Goal: Check status: Check status

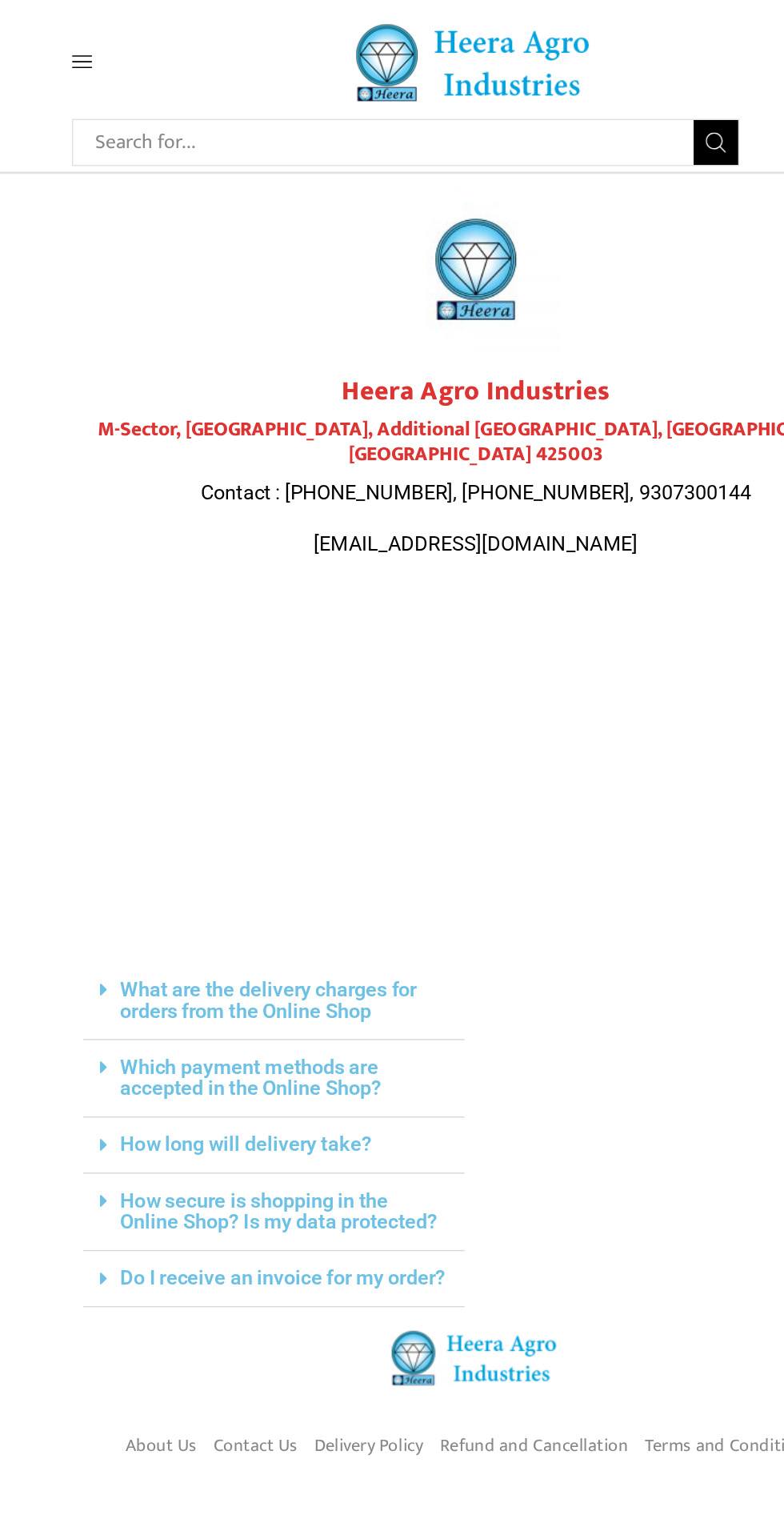
click at [131, 37] on span at bounding box center [142, 43] width 76 height 14
click at [128, 47] on span at bounding box center [142, 43] width 76 height 14
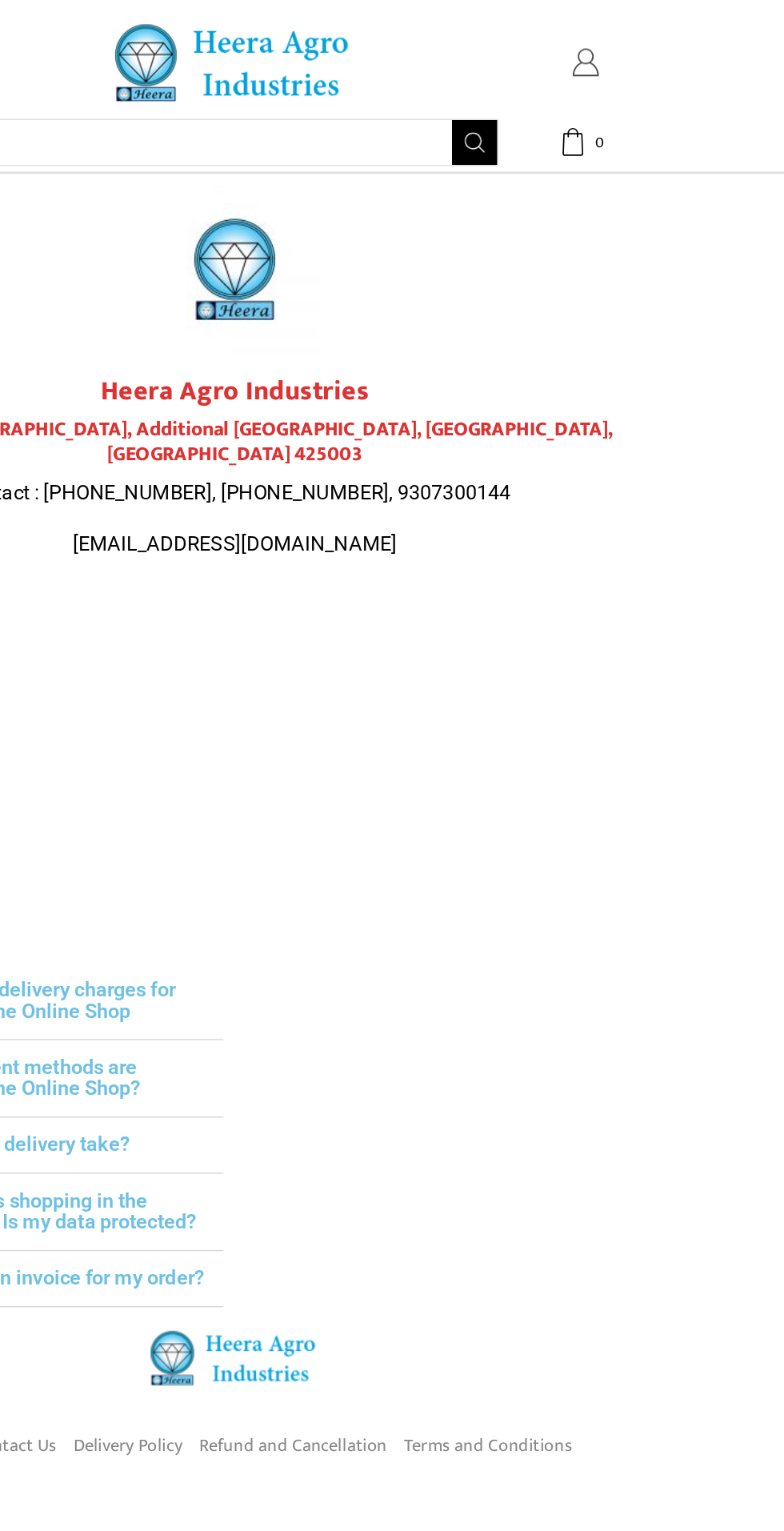
click at [660, 40] on link "My account" at bounding box center [642, 44] width 76 height 20
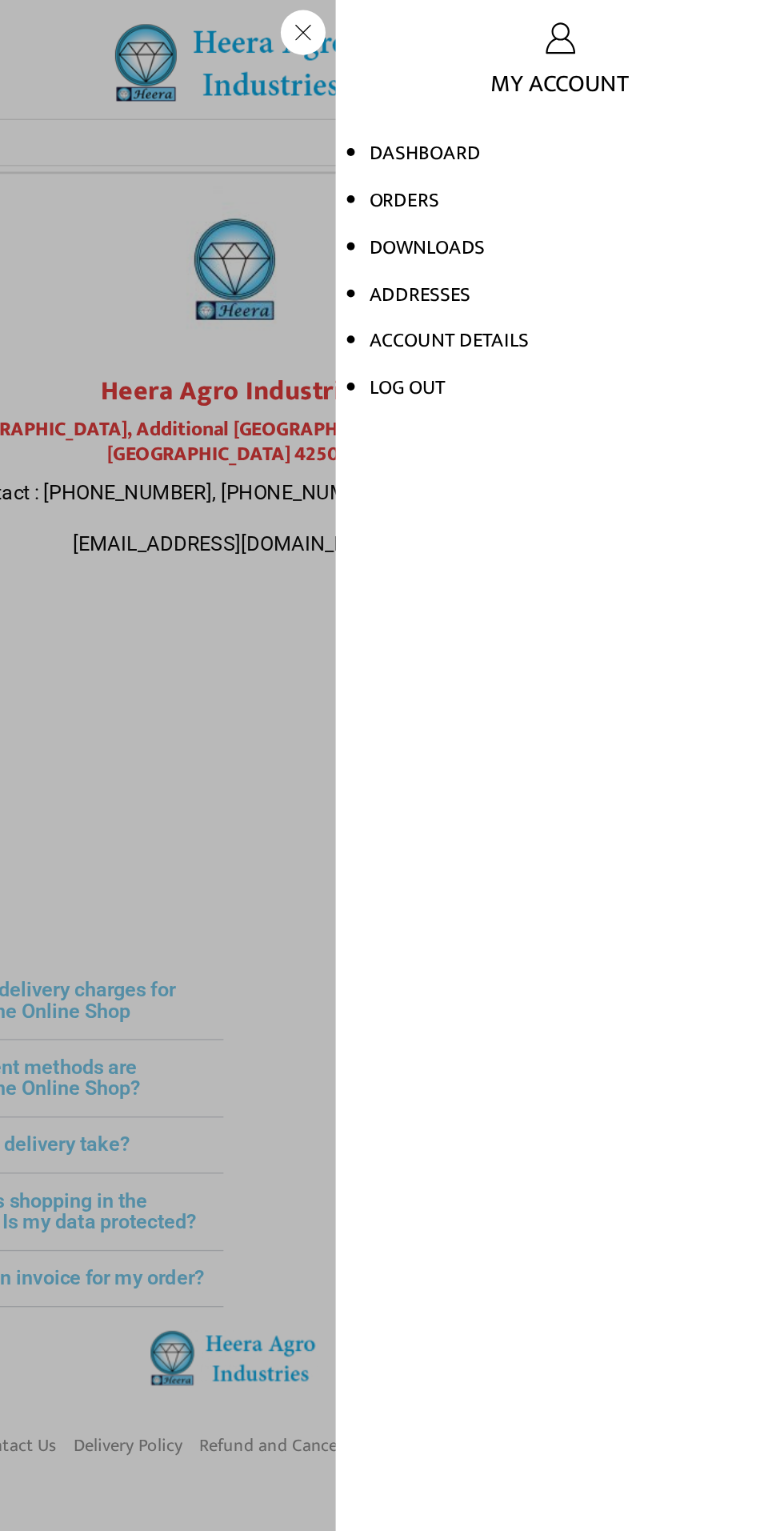
click at [514, 137] on link "Orders" at bounding box center [513, 143] width 50 height 24
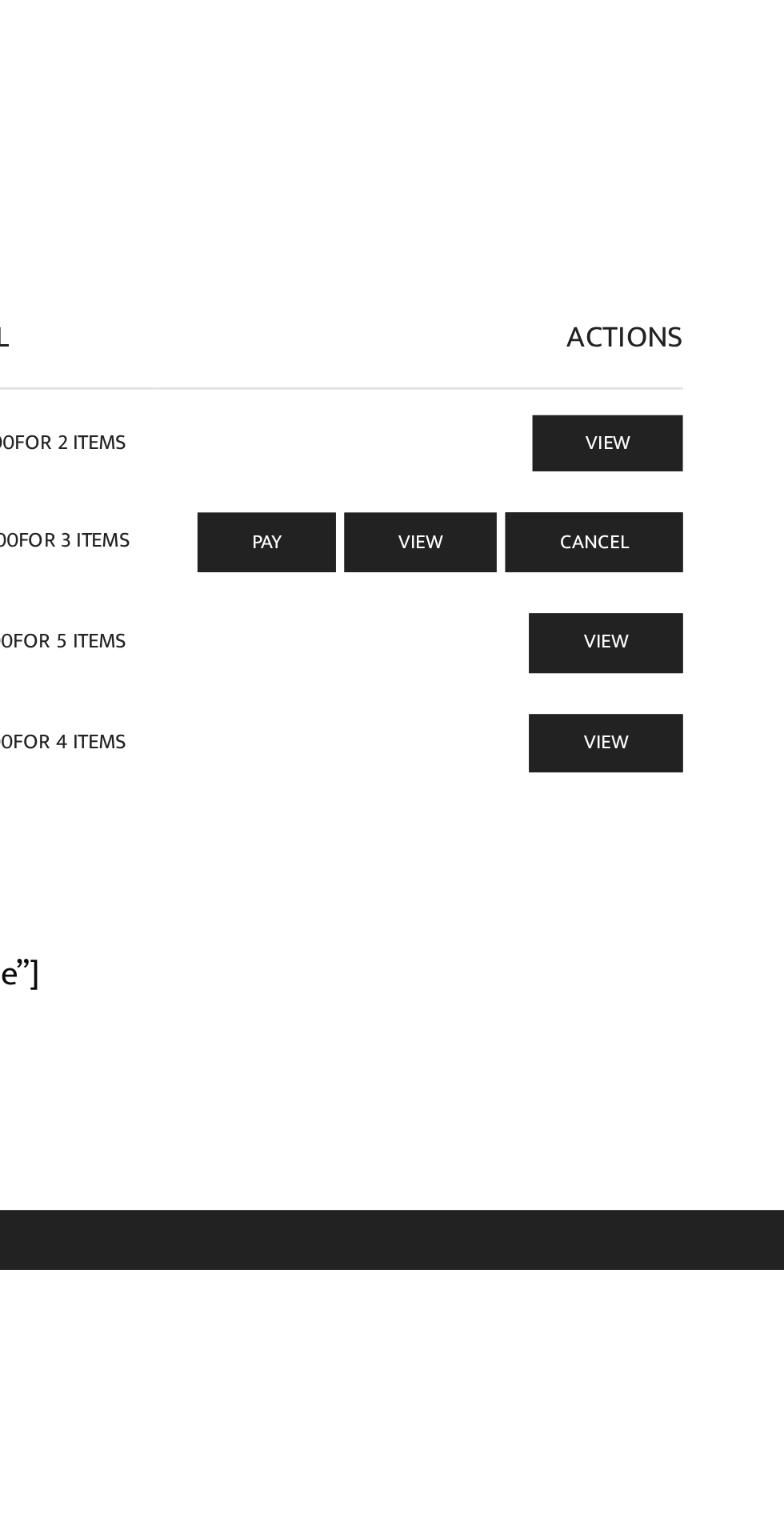
click at [653, 651] on link "View" at bounding box center [645, 650] width 71 height 27
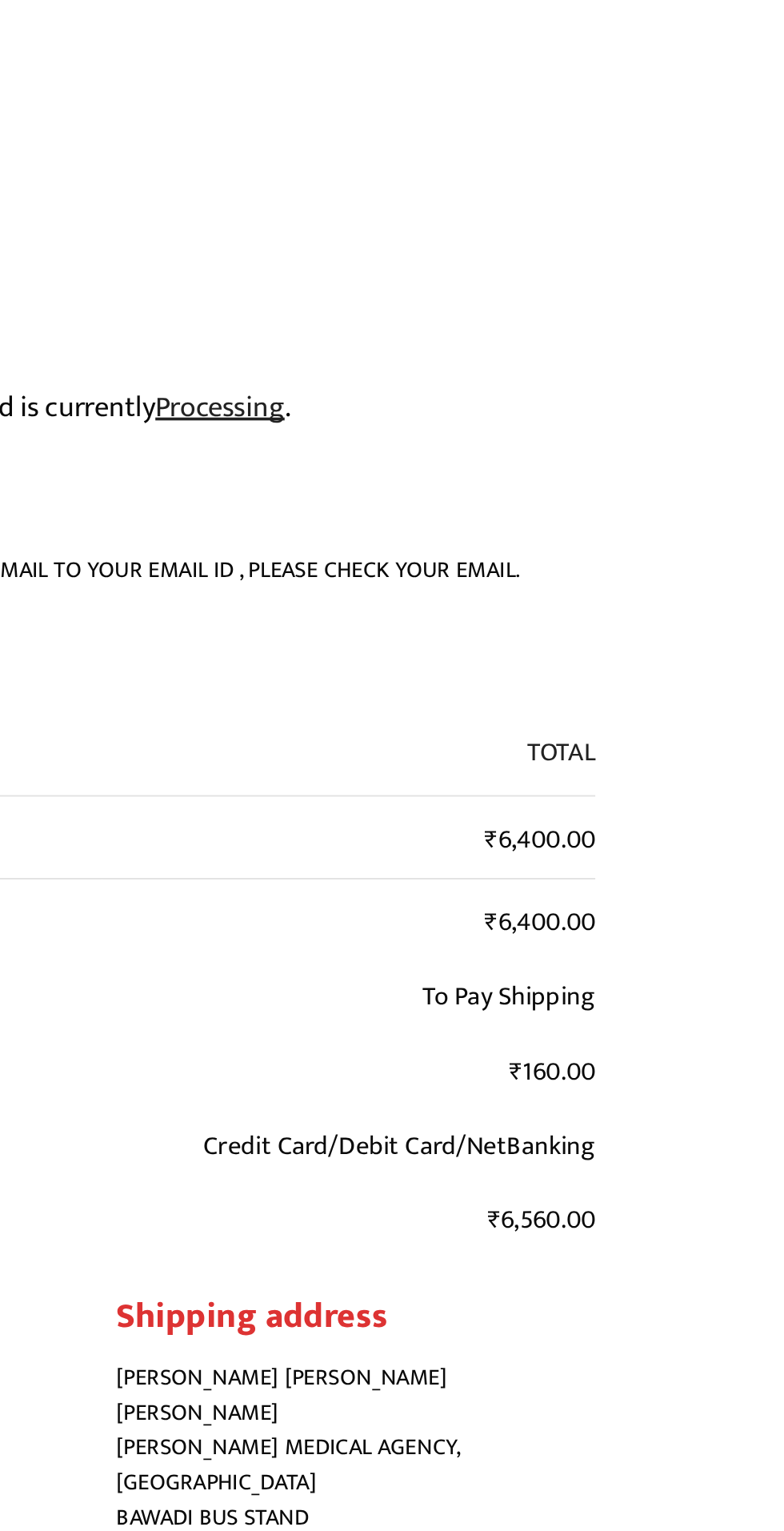
click at [509, 568] on mark "Processing" at bounding box center [474, 578] width 71 height 27
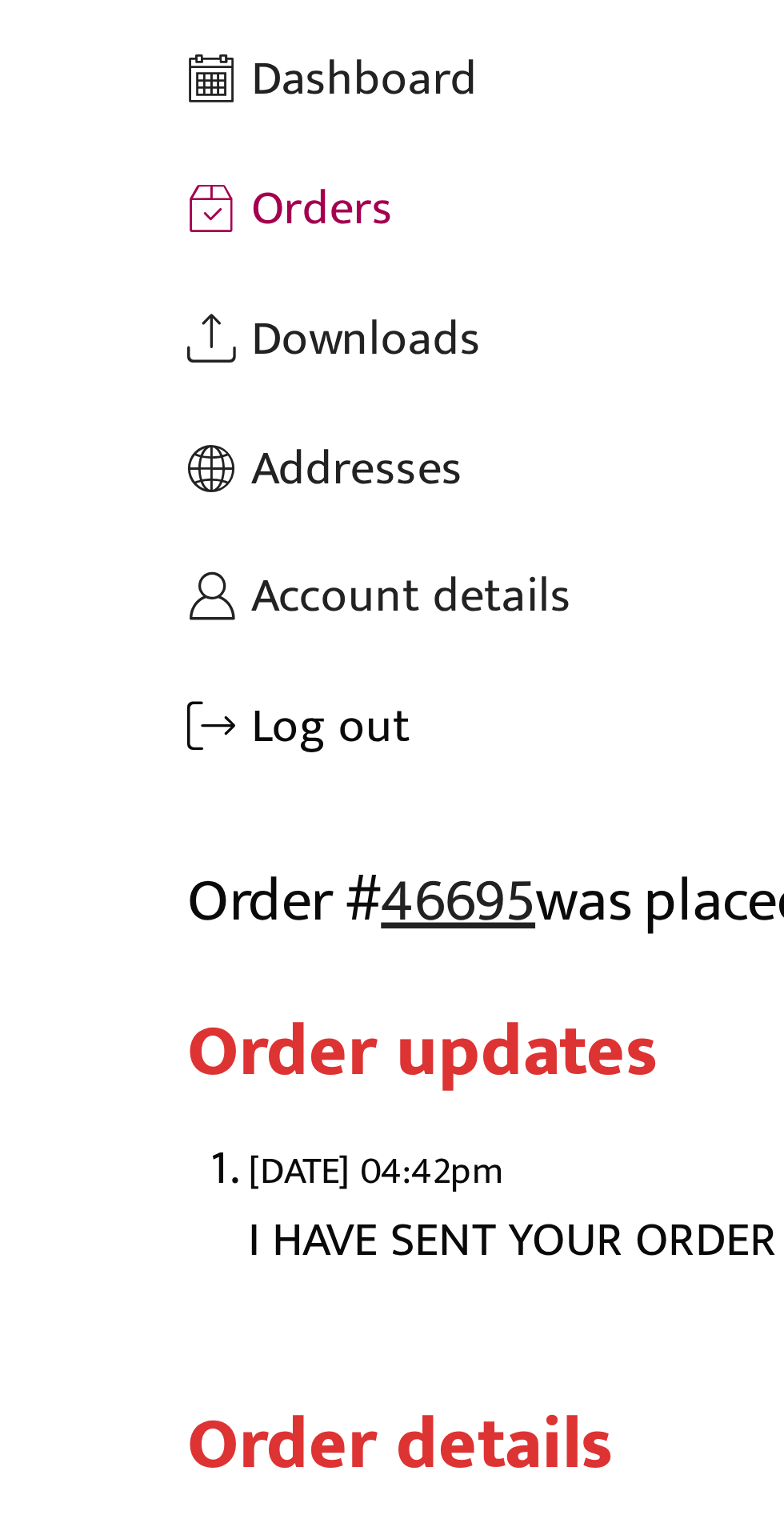
click at [126, 530] on link "Log out" at bounding box center [392, 532] width 577 height 34
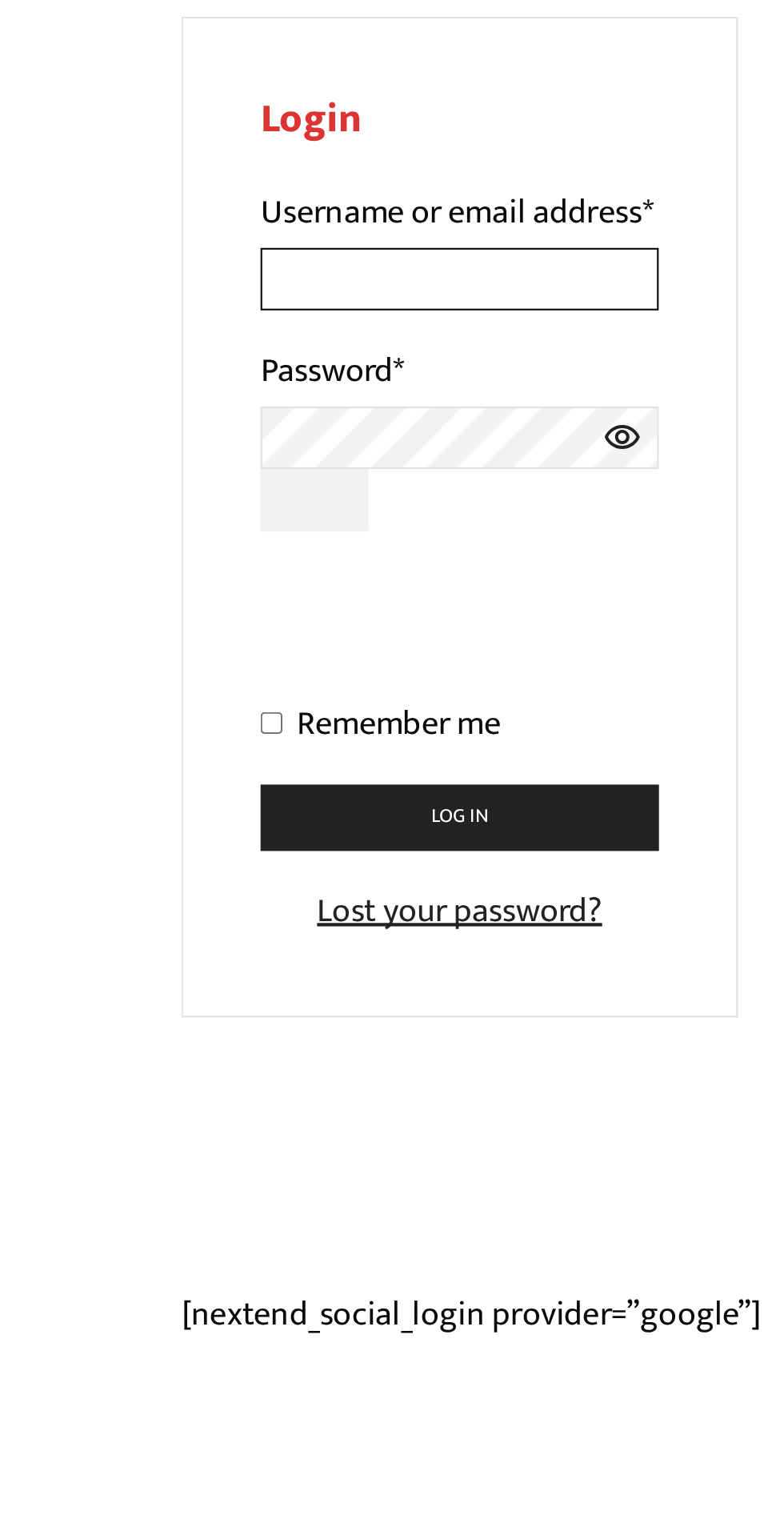
click at [226, 340] on input "Username or email address *" at bounding box center [236, 325] width 189 height 30
type input "bpss101x@gmail.com"
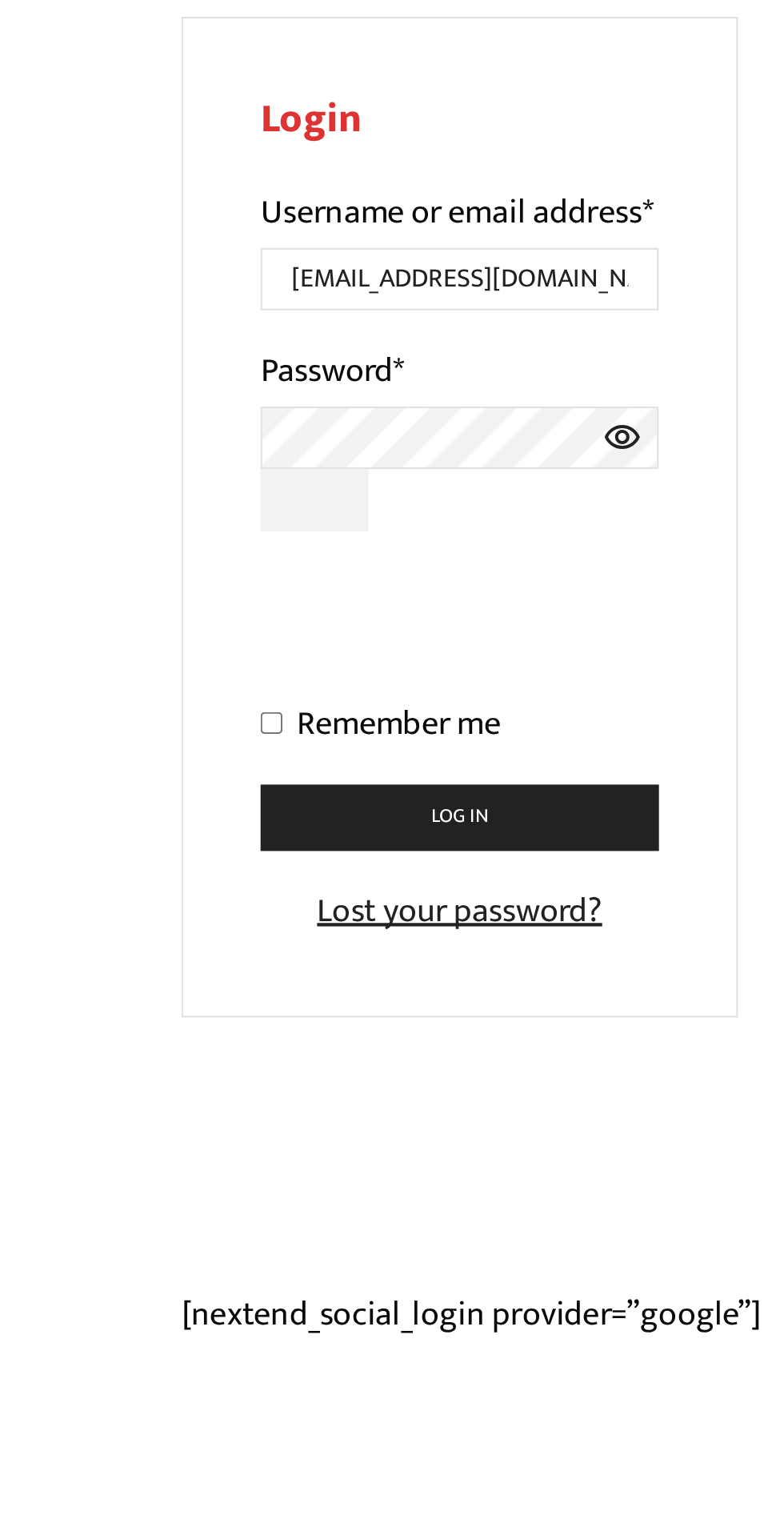
click at [147, 541] on input "Remember me" at bounding box center [147, 536] width 11 height 11
checkbox input "true"
click at [198, 597] on button "Log in" at bounding box center [236, 581] width 189 height 32
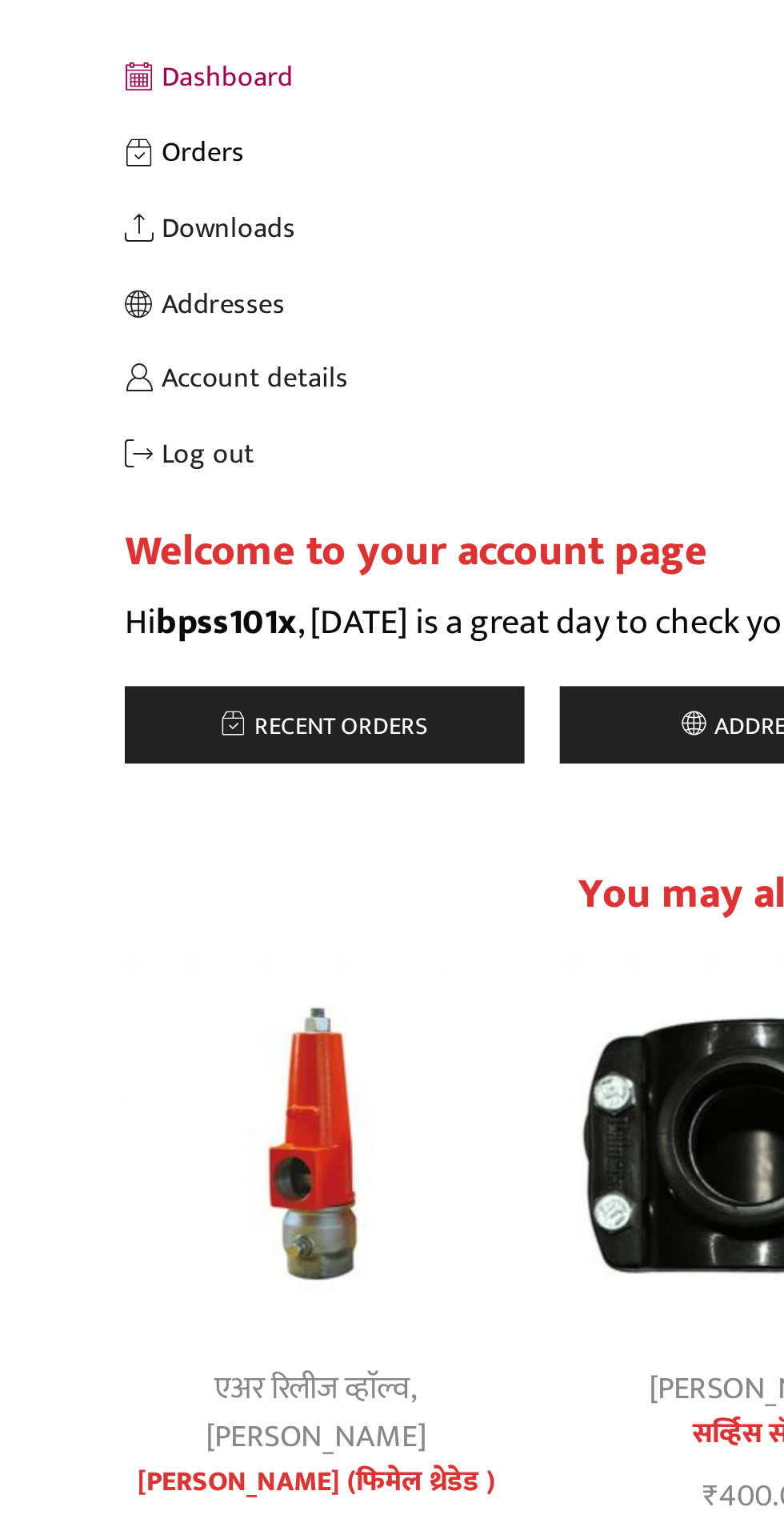
click at [147, 394] on link "Orders" at bounding box center [392, 395] width 577 height 34
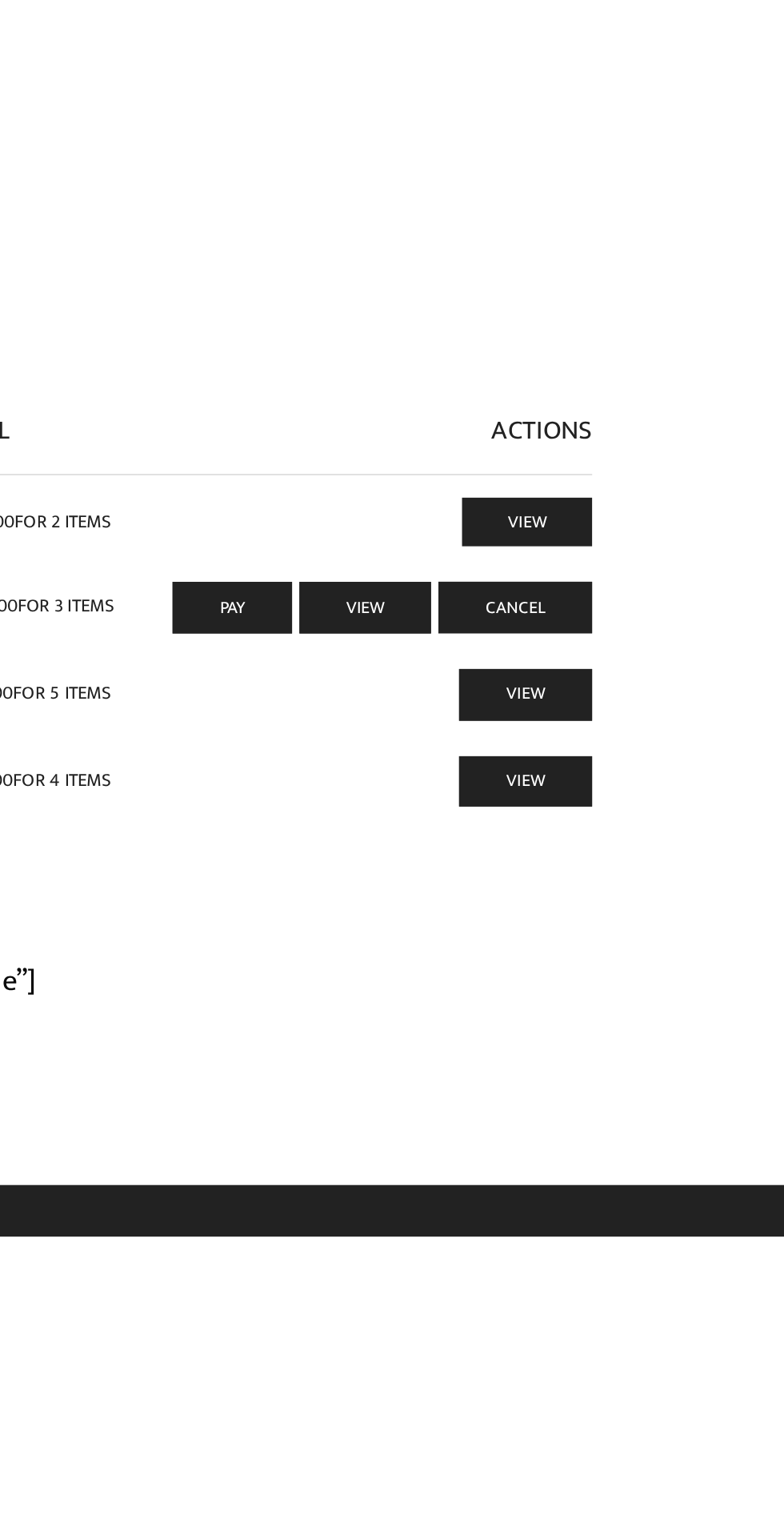
click at [656, 649] on link "View" at bounding box center [645, 650] width 71 height 27
